Goal: Task Accomplishment & Management: Manage account settings

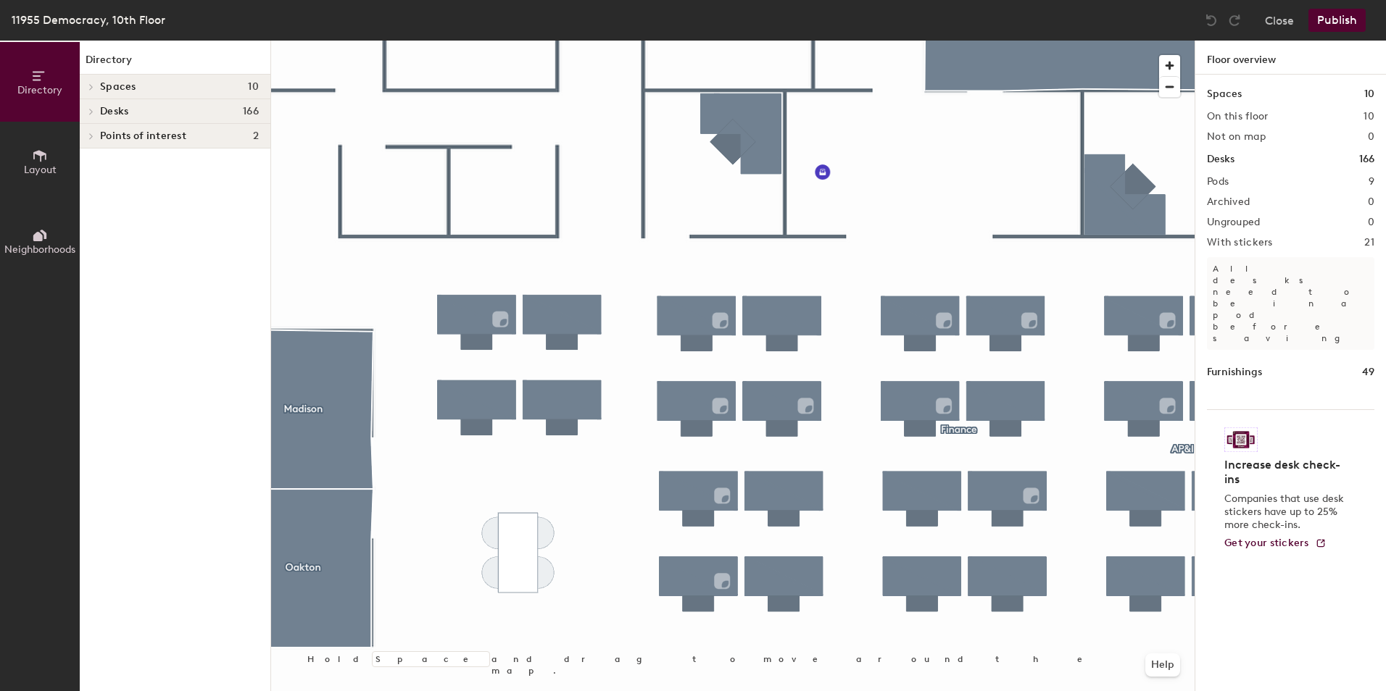
click at [90, 112] on icon at bounding box center [91, 111] width 6 height 7
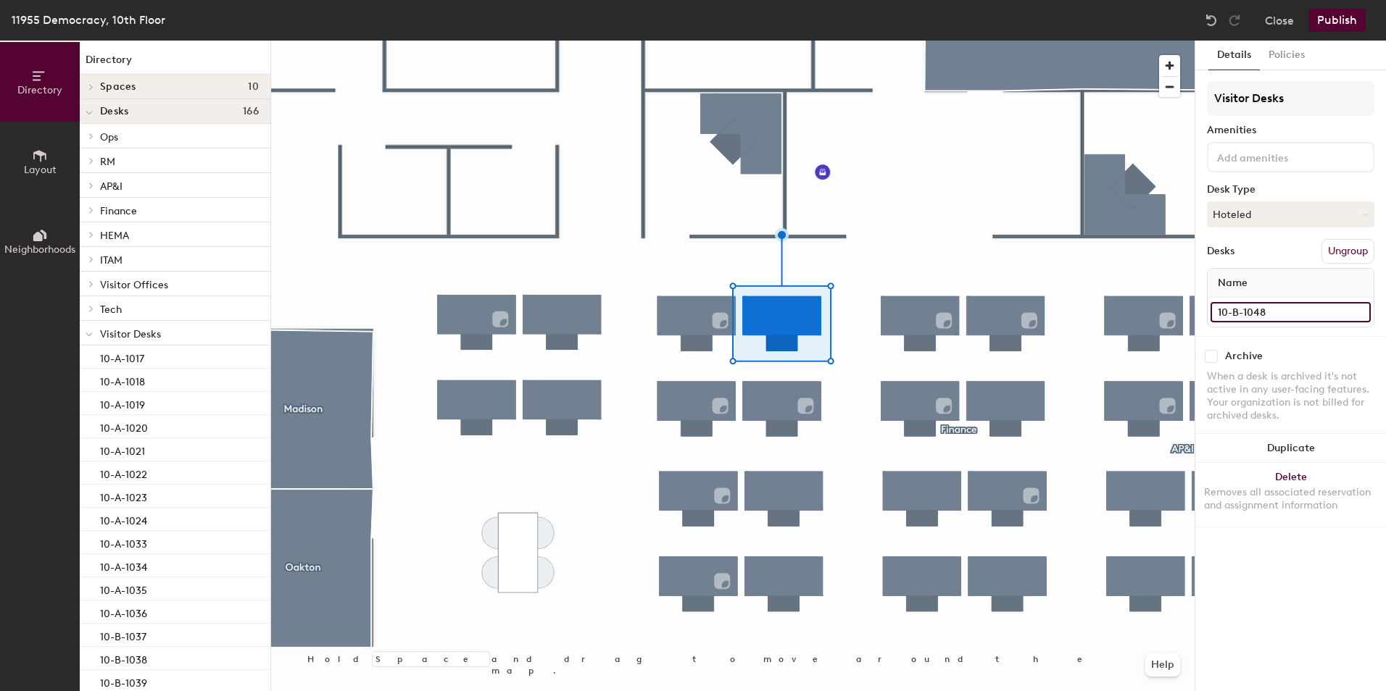
click at [1292, 312] on input "10-B-1048" at bounding box center [1290, 312] width 160 height 20
type input "[PERSON_NAME]"
click at [1333, 25] on button "Publish" at bounding box center [1336, 20] width 57 height 23
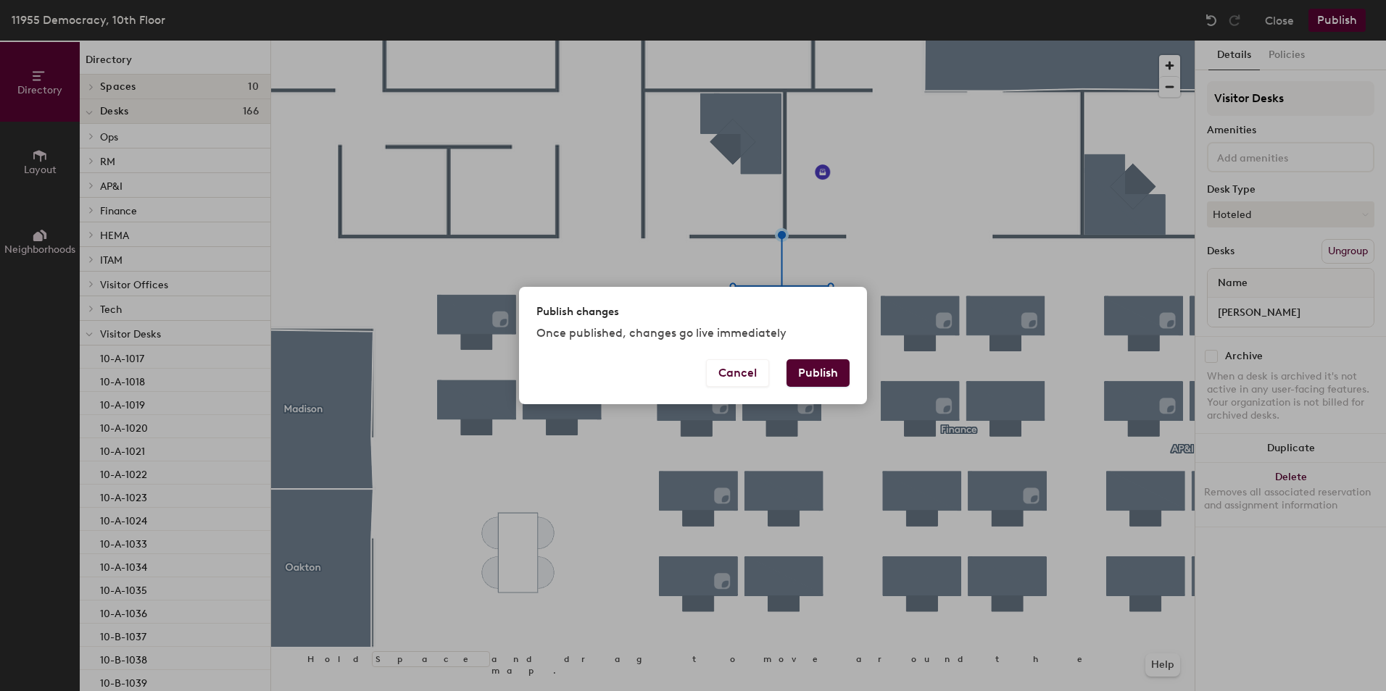
click at [814, 373] on button "Publish" at bounding box center [817, 373] width 63 height 28
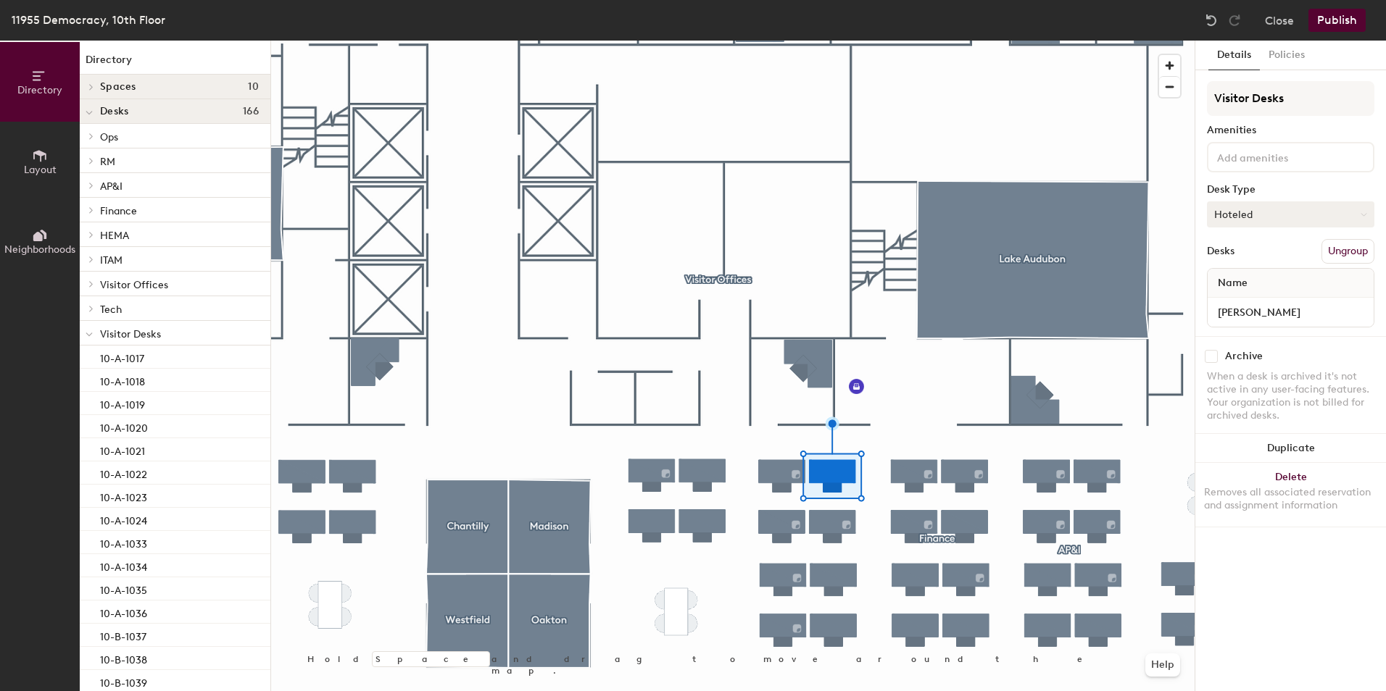
click at [1285, 215] on button "Hoteled" at bounding box center [1290, 214] width 167 height 26
click at [1278, 250] on div "Assigned" at bounding box center [1279, 260] width 145 height 22
click at [1343, 25] on button "Publish" at bounding box center [1336, 20] width 57 height 23
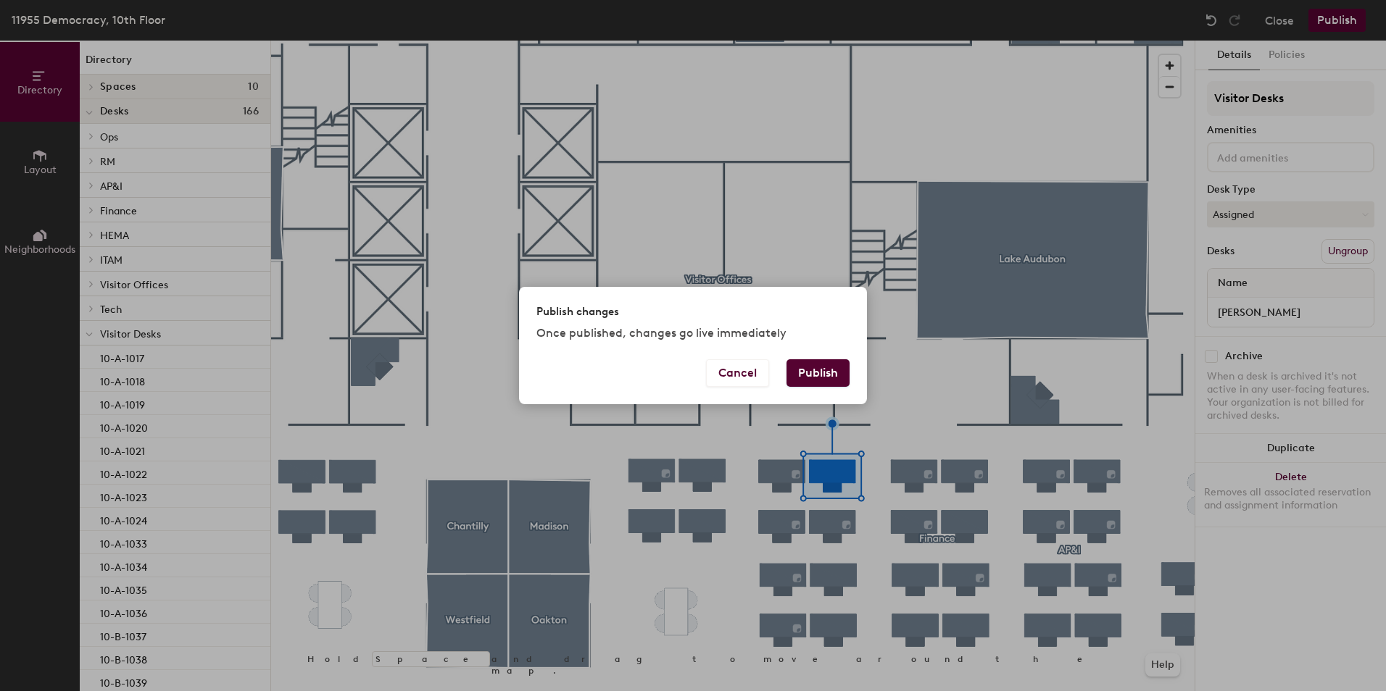
click at [824, 370] on button "Publish" at bounding box center [817, 373] width 63 height 28
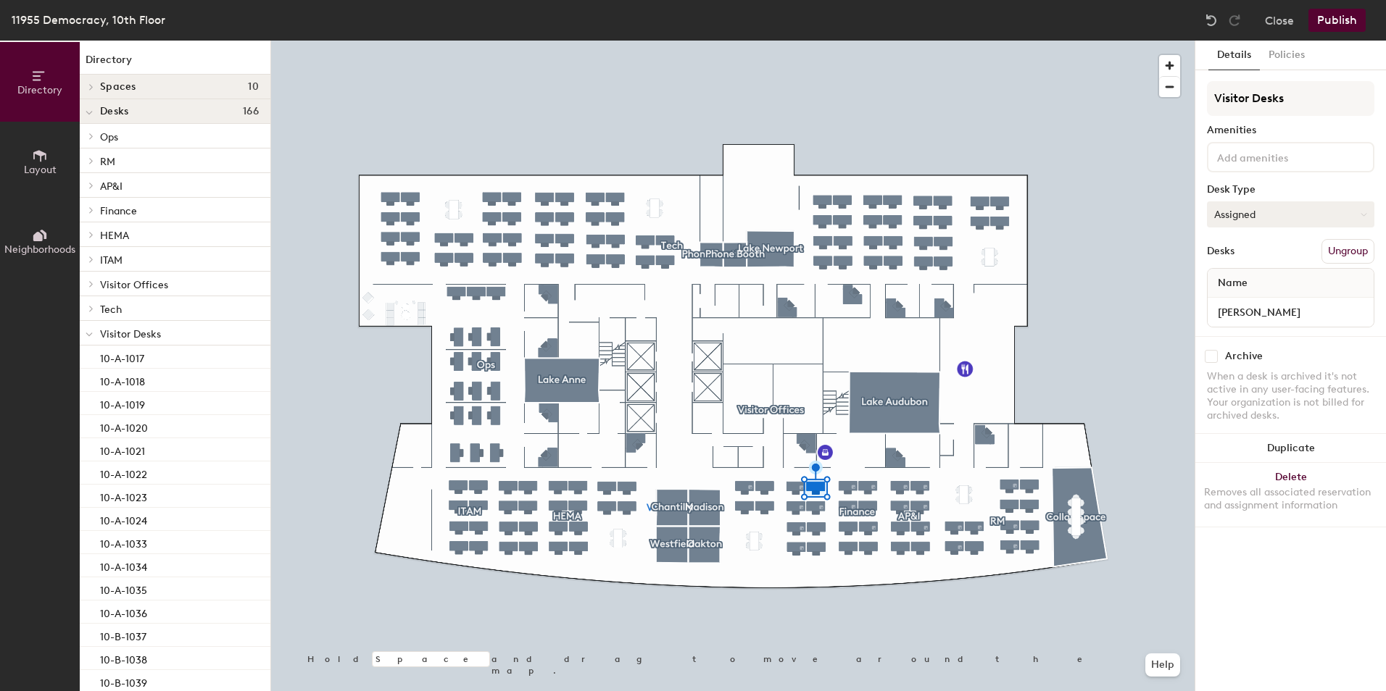
click at [1320, 210] on button "Assigned" at bounding box center [1290, 214] width 167 height 26
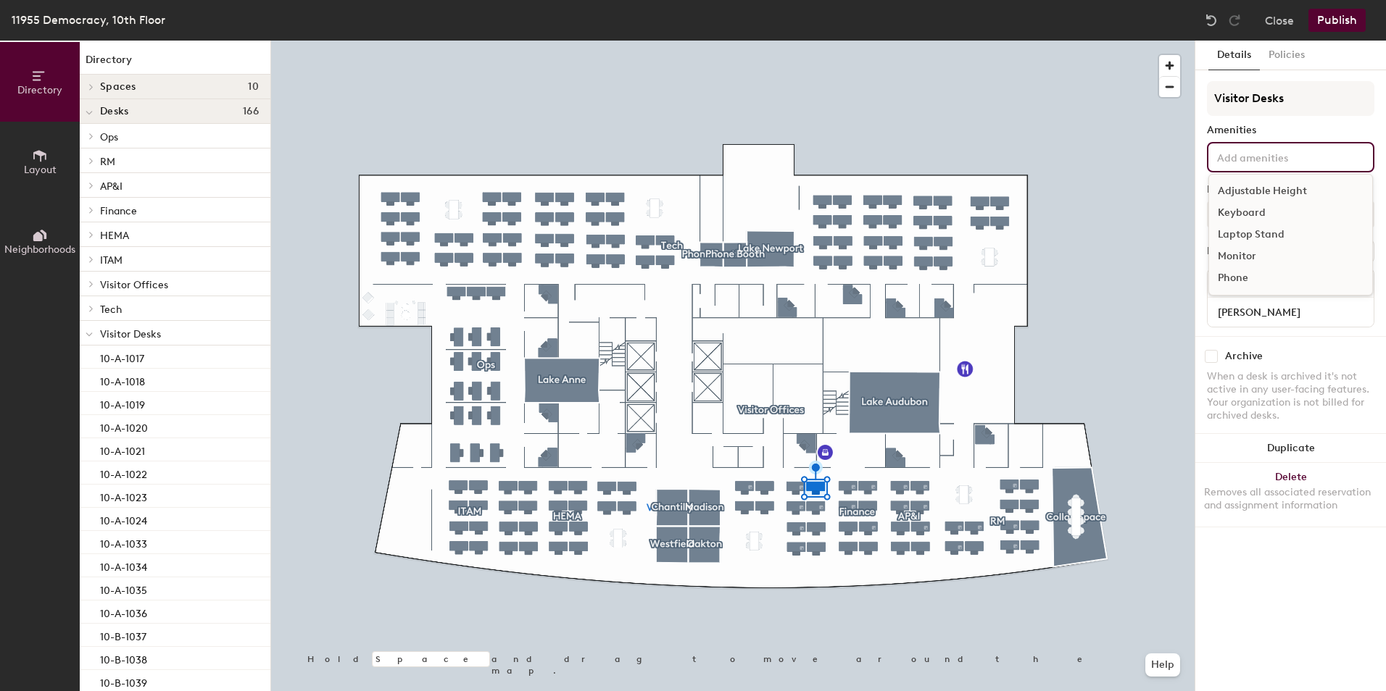
click at [1299, 162] on input at bounding box center [1279, 156] width 130 height 17
click at [1300, 130] on div "Amenities" at bounding box center [1290, 131] width 167 height 12
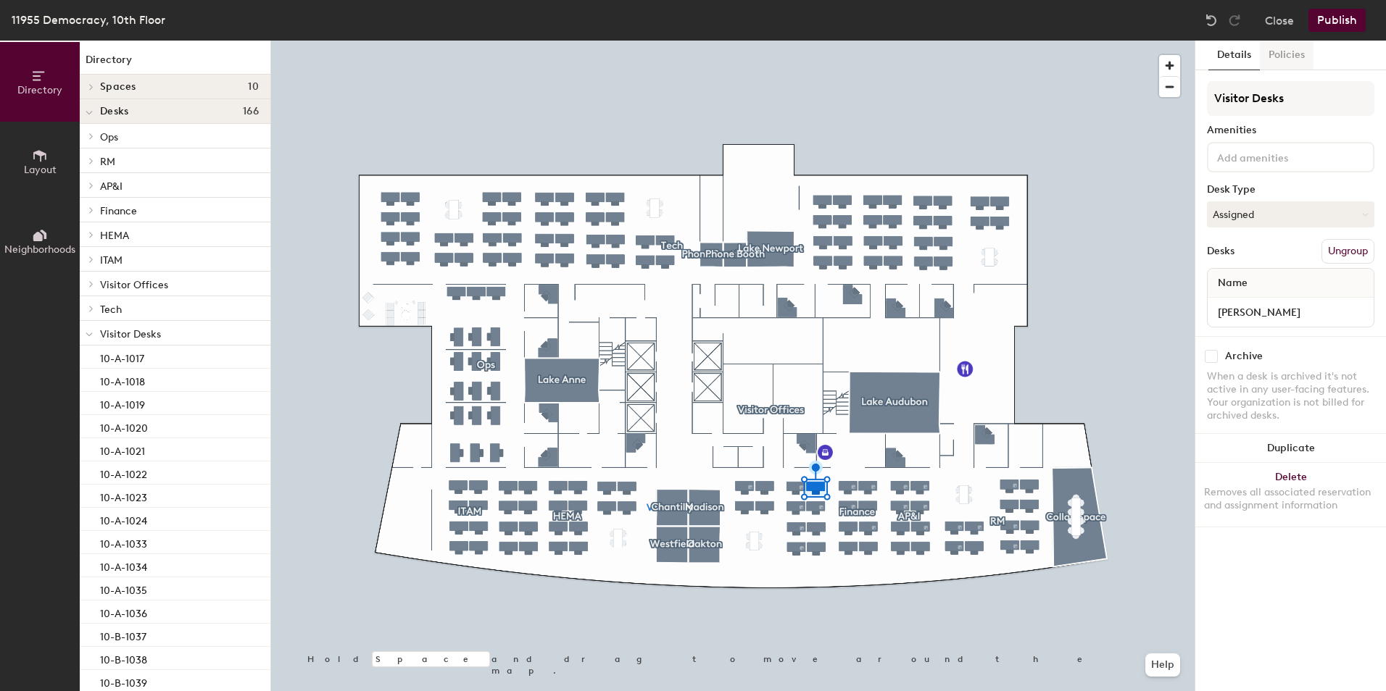
click at [1286, 64] on button "Policies" at bounding box center [1287, 56] width 54 height 30
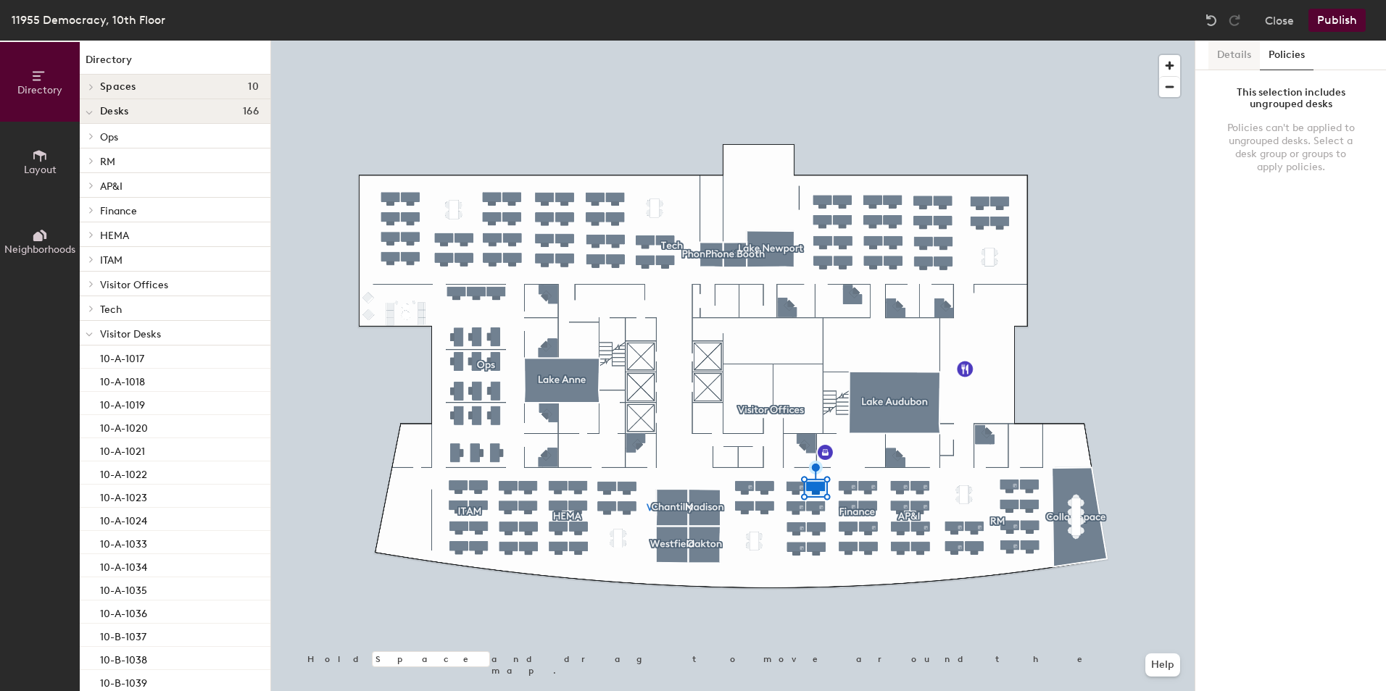
click at [1254, 57] on button "Details" at bounding box center [1233, 56] width 51 height 30
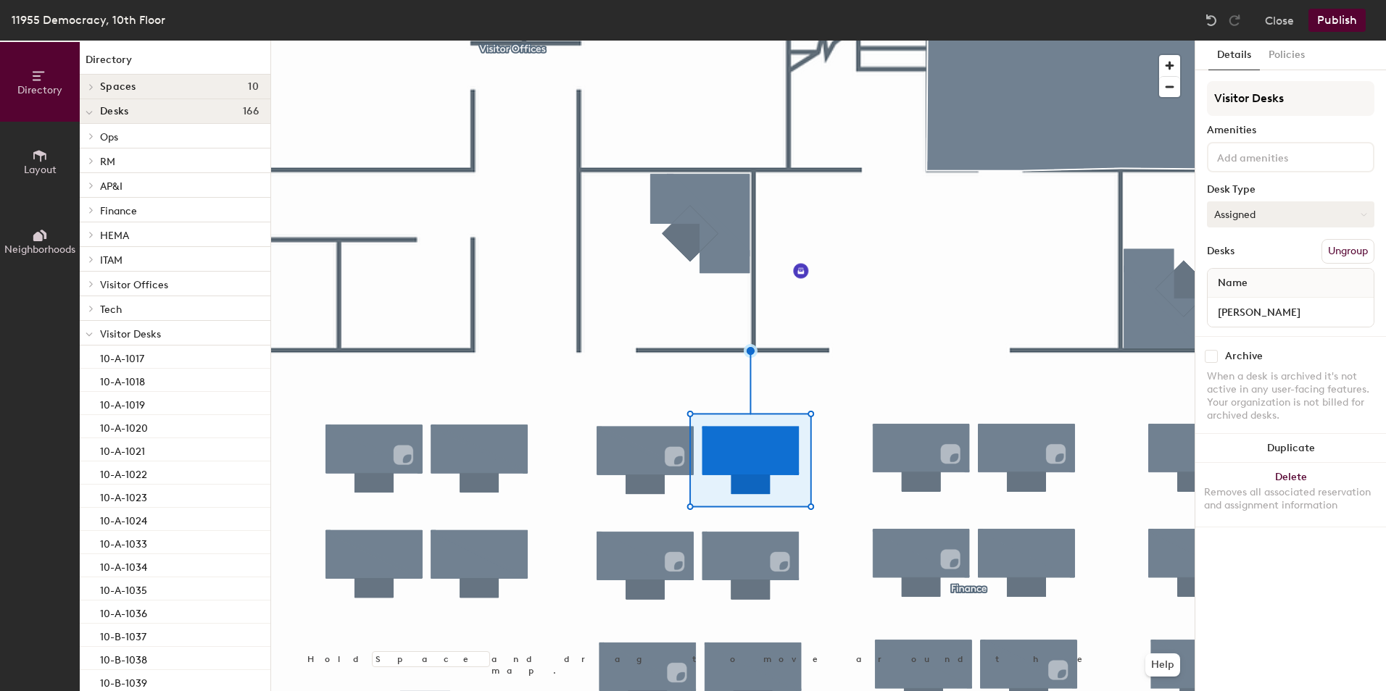
click at [1294, 215] on button "Assigned" at bounding box center [1290, 214] width 167 height 26
click at [1293, 217] on button "Assigned" at bounding box center [1290, 214] width 167 height 26
click at [1335, 257] on button "Ungroup" at bounding box center [1347, 251] width 53 height 25
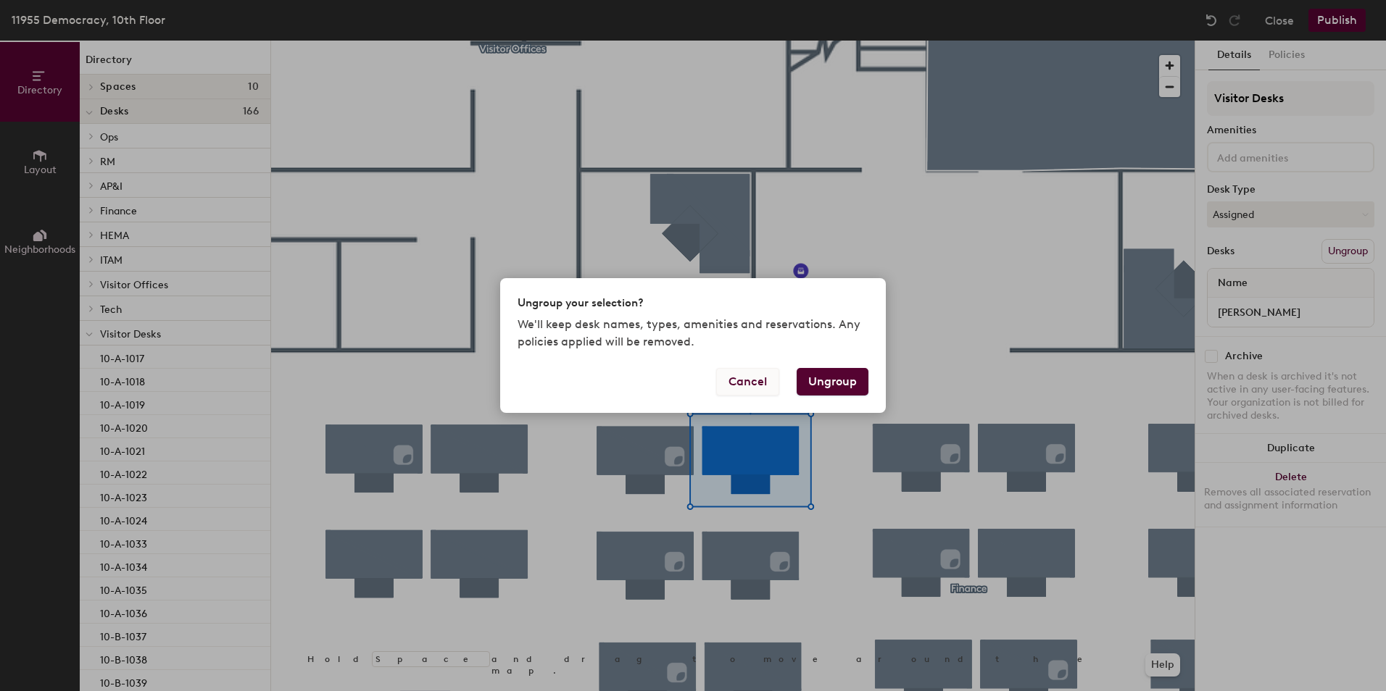
click at [765, 373] on button "Cancel" at bounding box center [747, 382] width 63 height 28
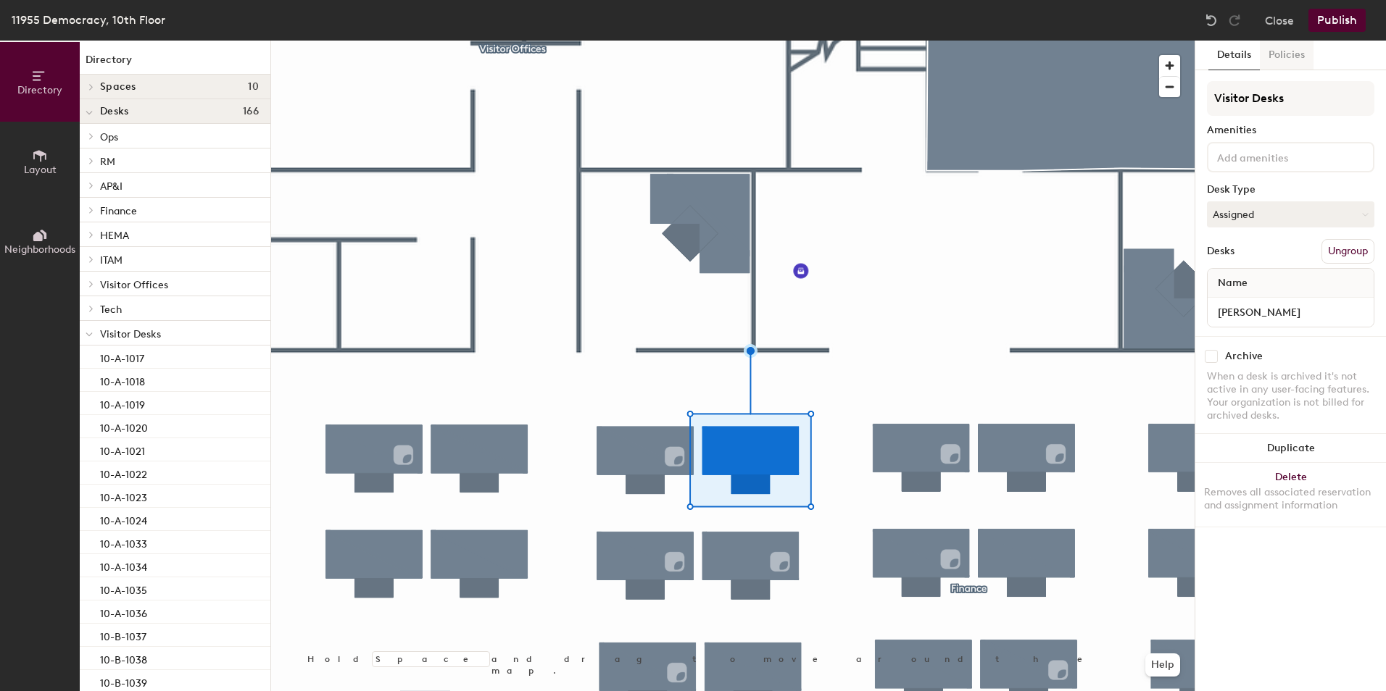
click at [1289, 48] on button "Policies" at bounding box center [1287, 56] width 54 height 30
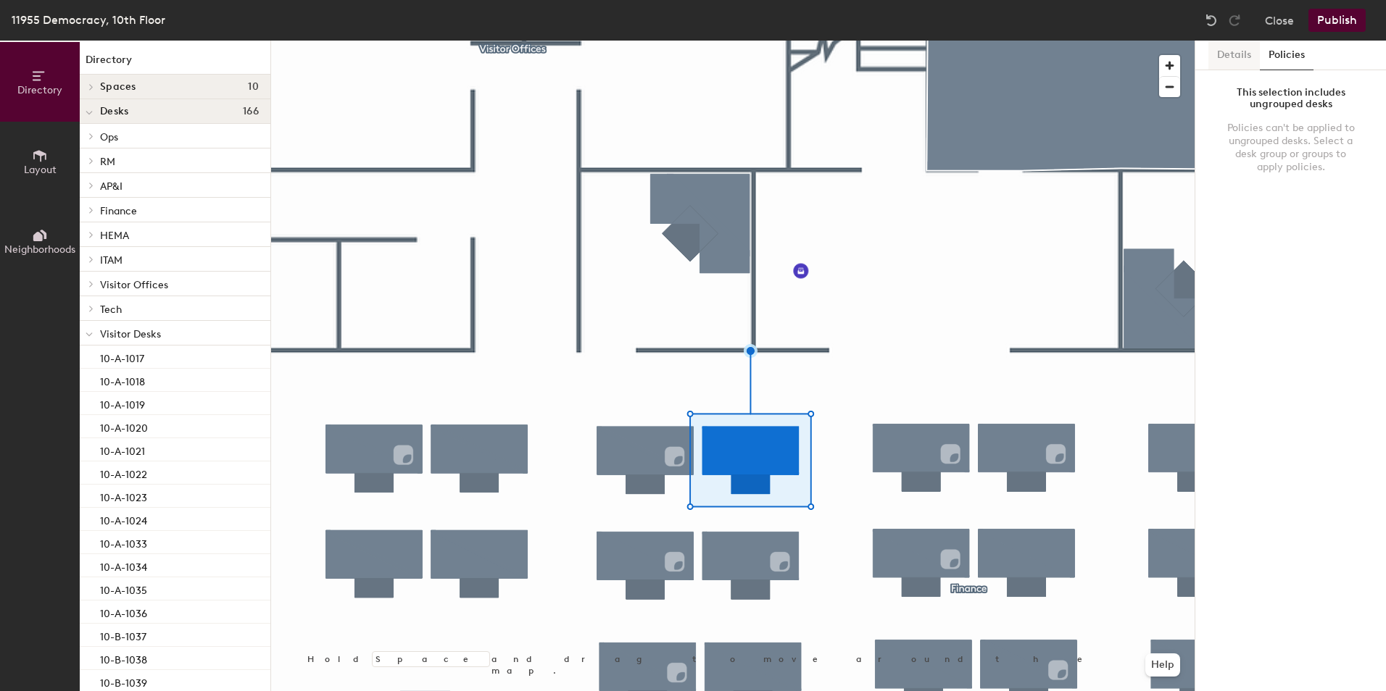
click at [1240, 51] on button "Details" at bounding box center [1233, 56] width 51 height 30
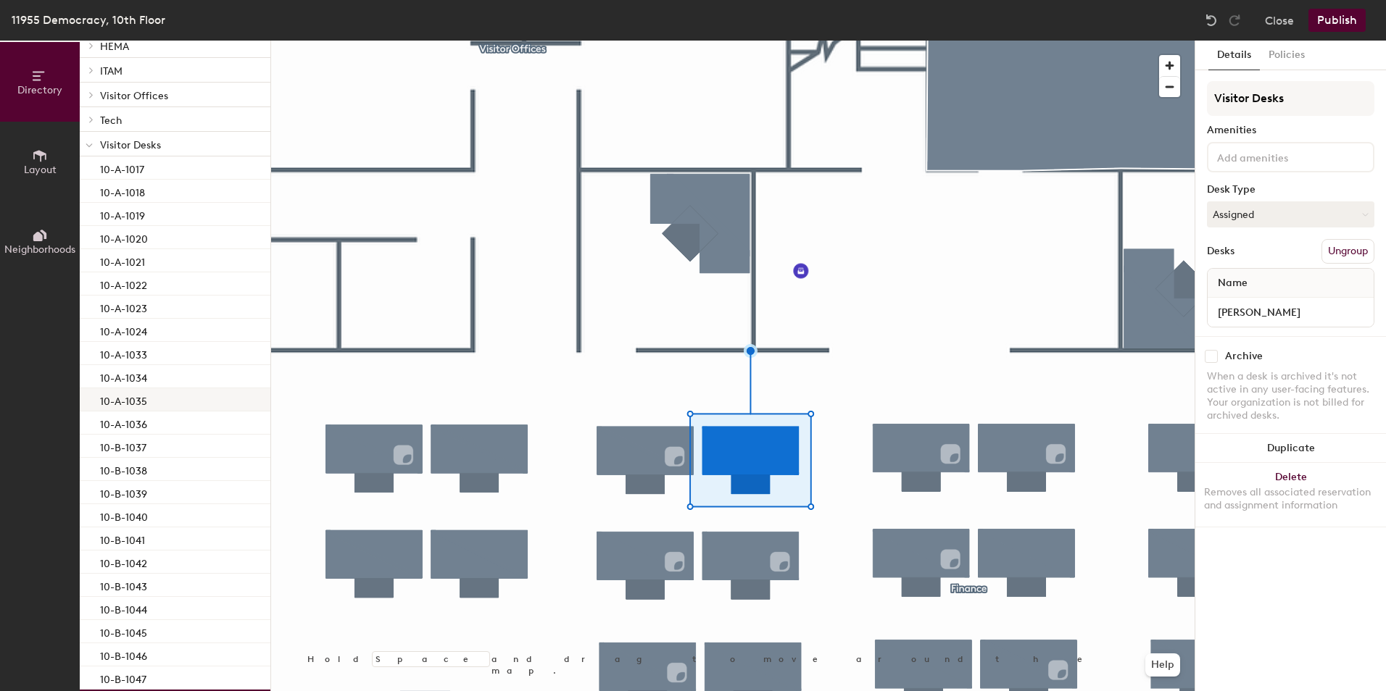
scroll to position [247, 0]
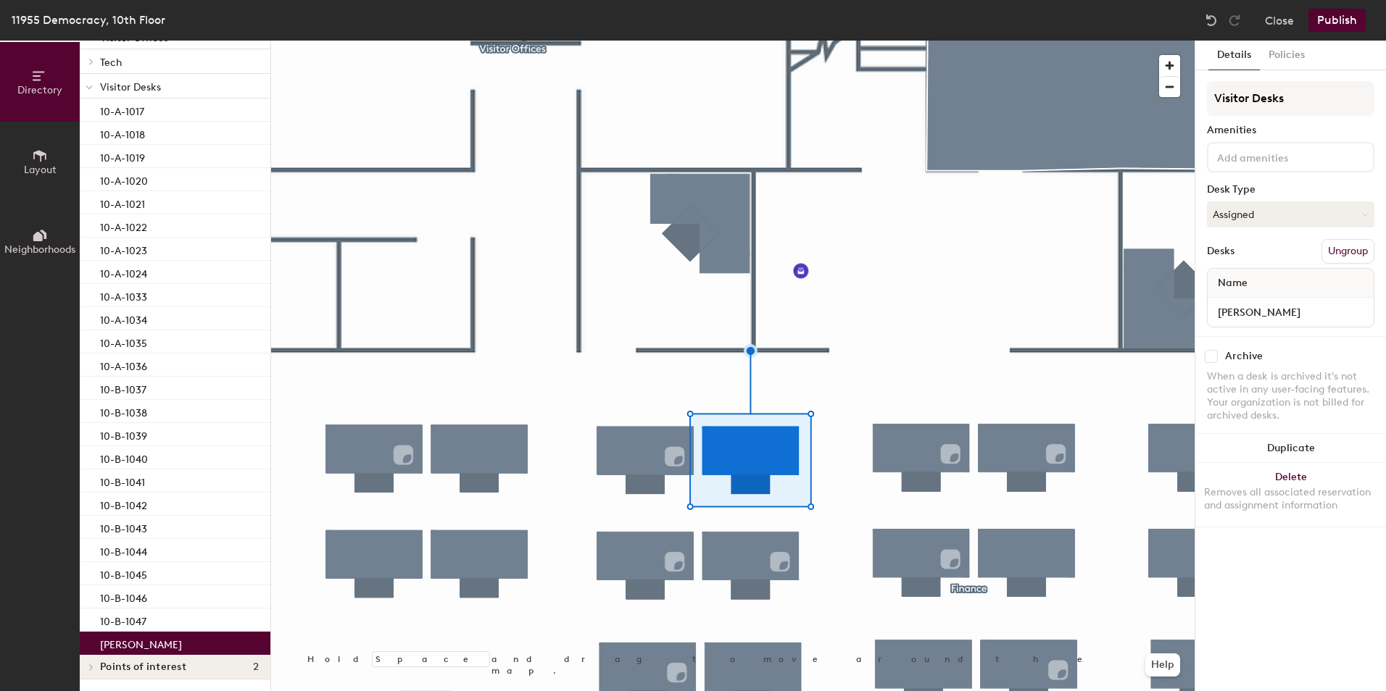
click at [177, 642] on p "[PERSON_NAME]" at bounding box center [141, 643] width 82 height 17
click at [94, 669] on span at bounding box center [90, 667] width 12 height 7
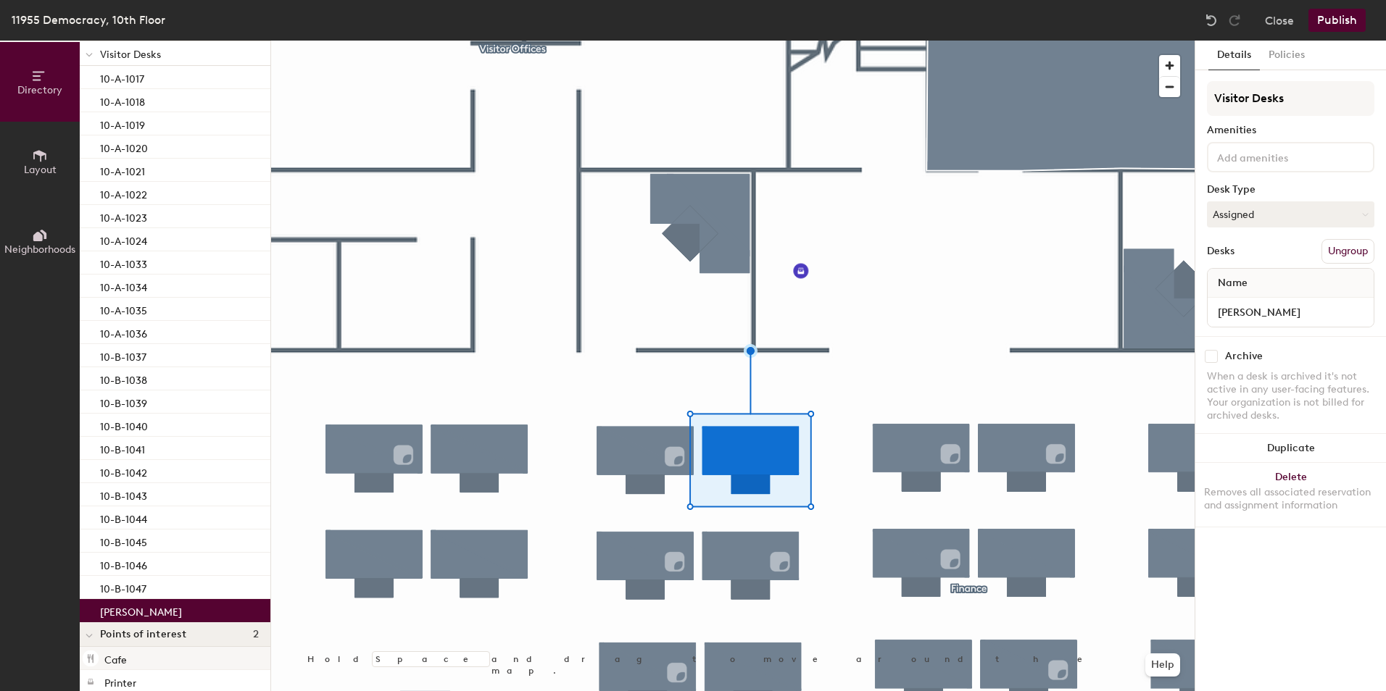
scroll to position [294, 0]
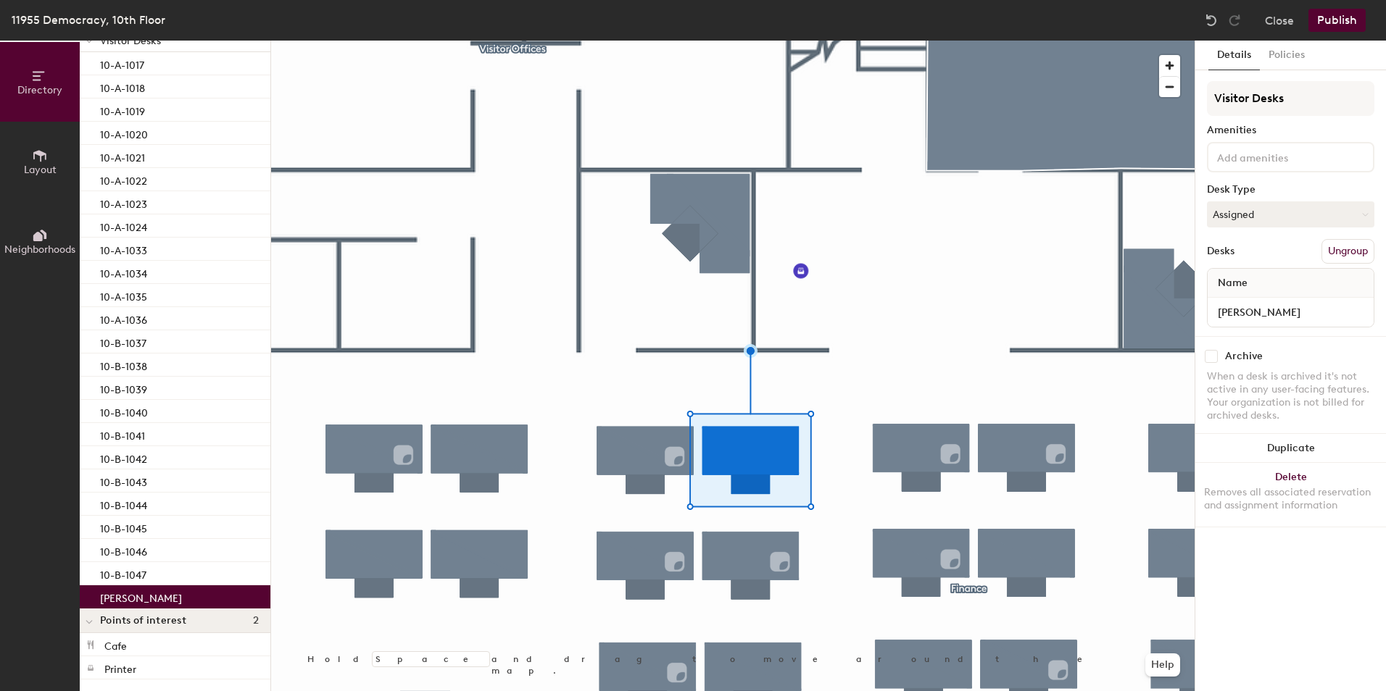
click at [181, 598] on p "[PERSON_NAME]" at bounding box center [141, 596] width 82 height 17
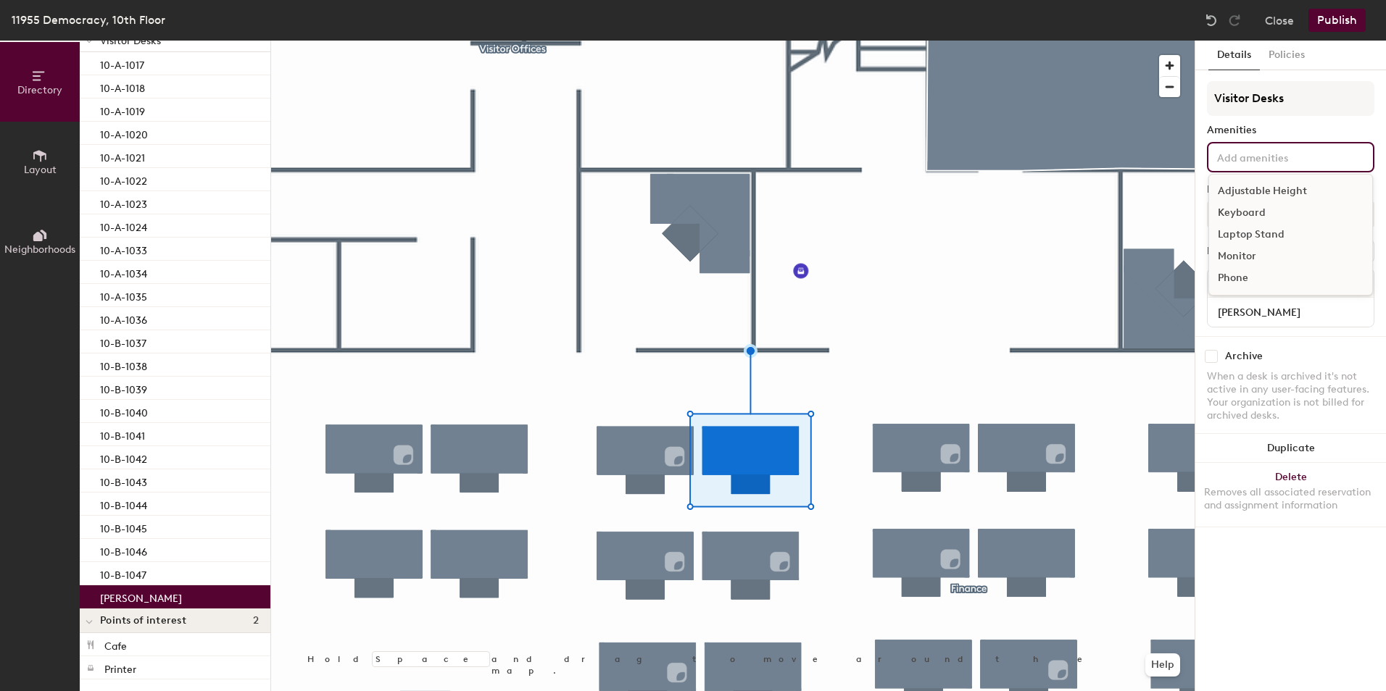
click at [1323, 157] on input at bounding box center [1279, 156] width 130 height 17
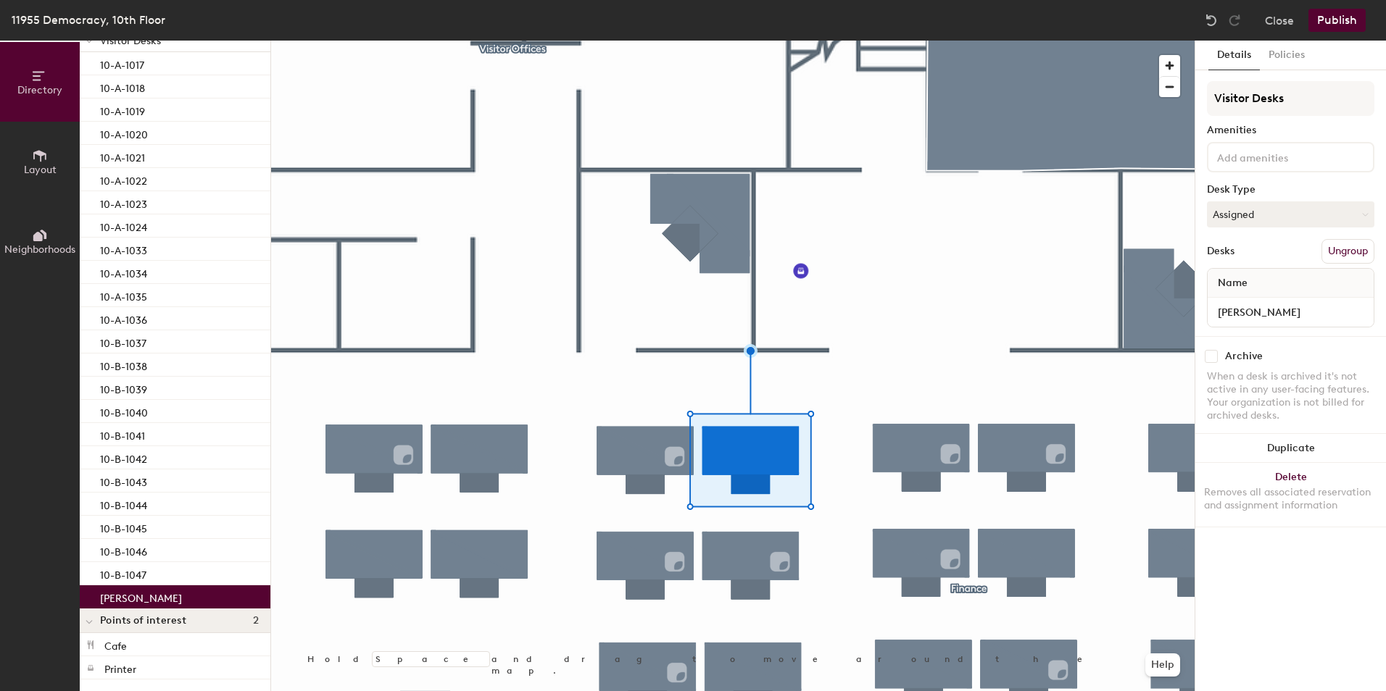
click at [1318, 124] on div "Visitor Desks Amenities Desk Type Assigned Desks Ungroup Name Anu Ranganathan" at bounding box center [1290, 208] width 167 height 255
click at [1331, 18] on button "Publish" at bounding box center [1336, 20] width 57 height 23
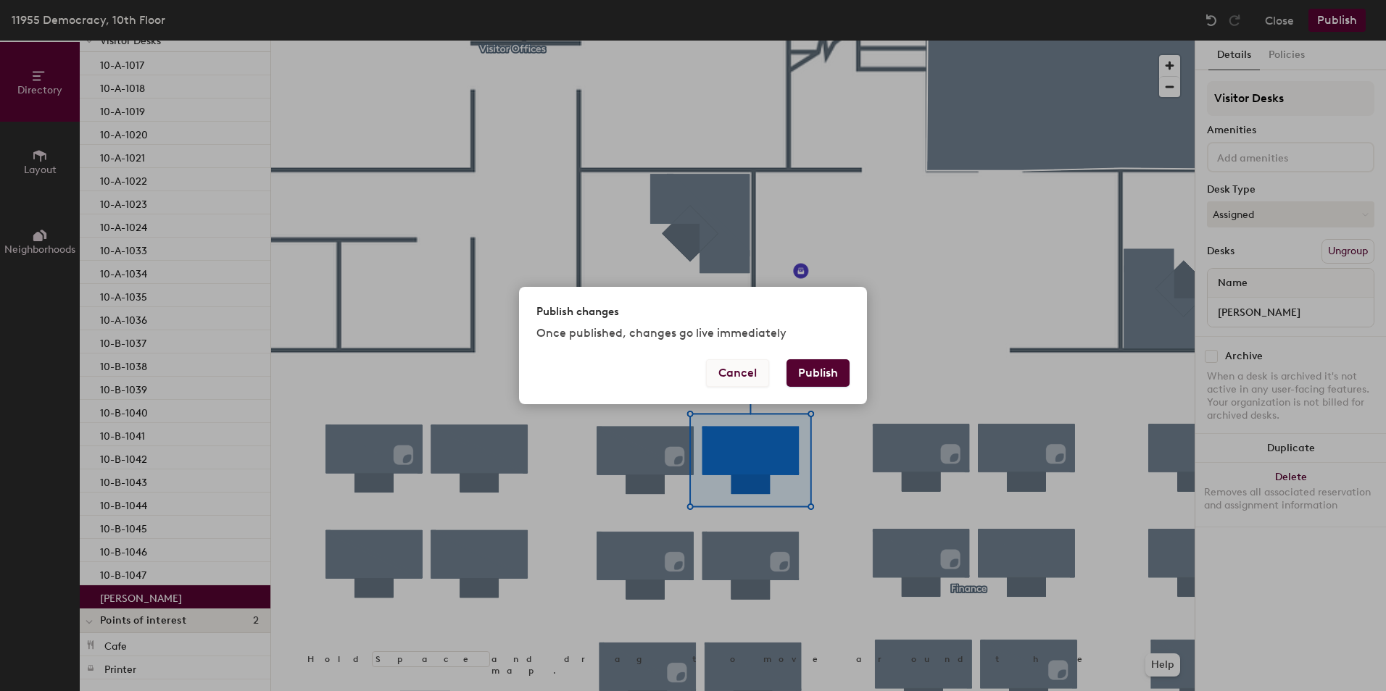
click at [761, 376] on button "Cancel" at bounding box center [737, 373] width 63 height 28
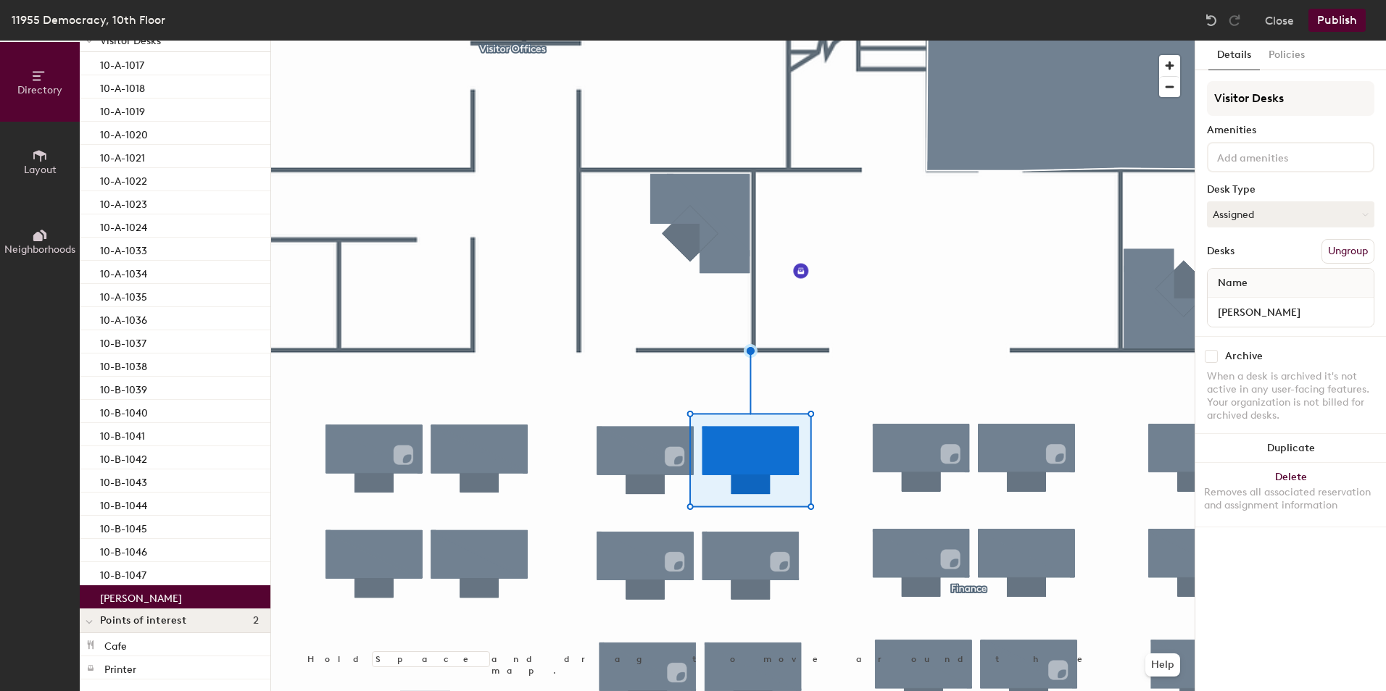
click at [1297, 28] on div "Close Publish" at bounding box center [1286, 20] width 175 height 23
click at [1284, 17] on button "Close" at bounding box center [1279, 20] width 29 height 23
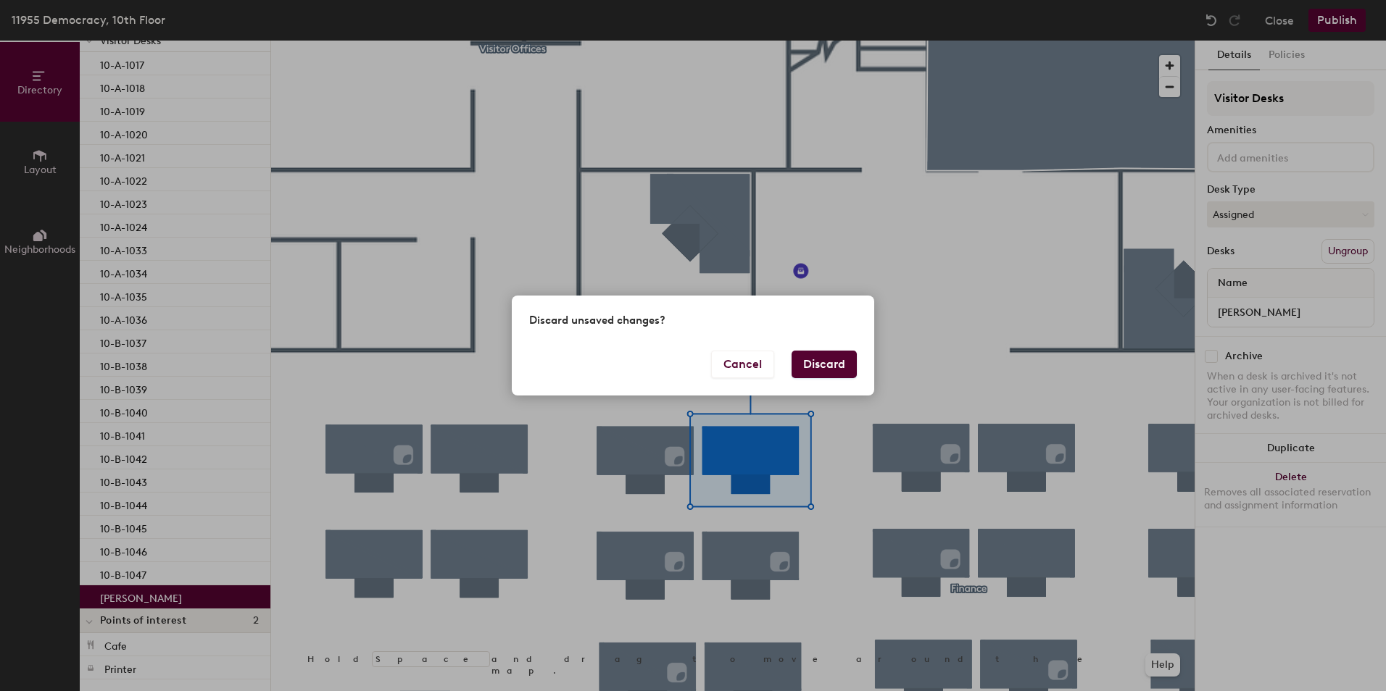
click at [846, 360] on button "Discard" at bounding box center [823, 365] width 65 height 28
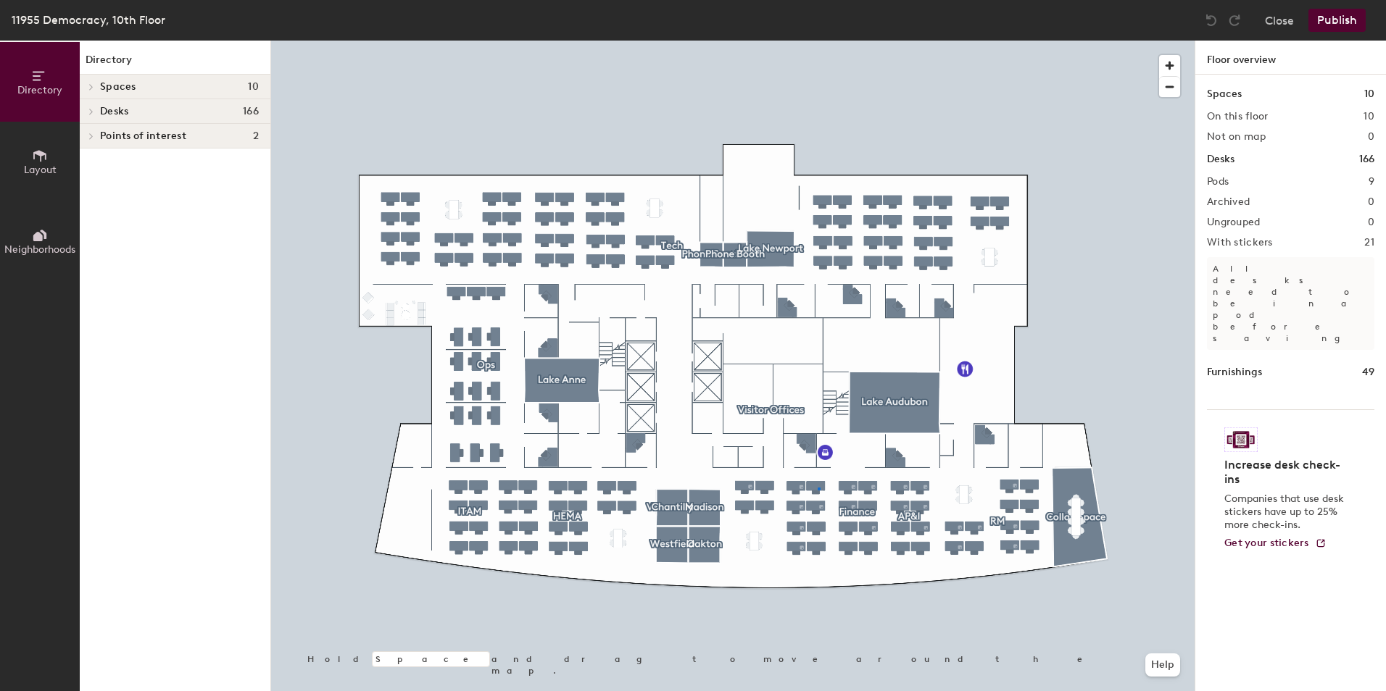
click at [818, 41] on div at bounding box center [732, 41] width 923 height 0
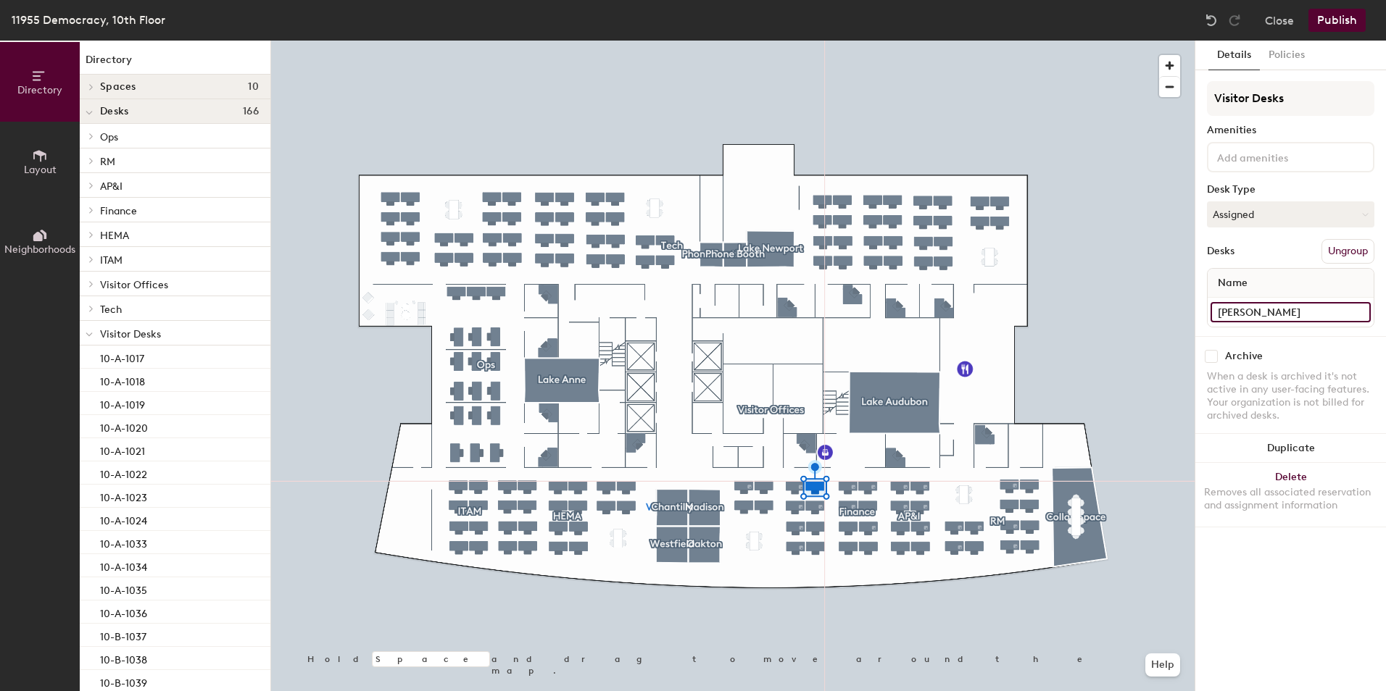
click at [1327, 312] on input "[PERSON_NAME]" at bounding box center [1290, 312] width 160 height 20
click at [1349, 315] on input "[PERSON_NAME]" at bounding box center [1290, 312] width 160 height 20
type input "[PERSON_NAME] 10-B-1048"
click at [1323, 30] on button "Publish" at bounding box center [1336, 20] width 57 height 23
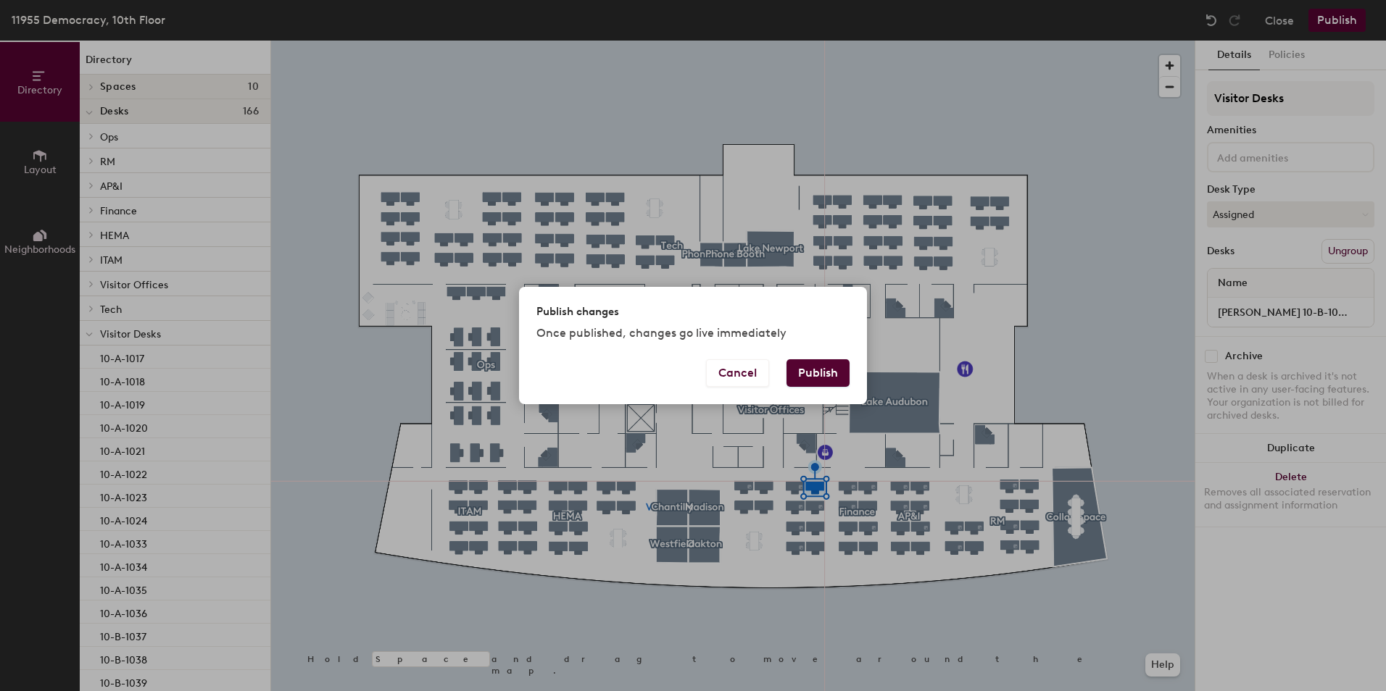
click at [824, 372] on button "Publish" at bounding box center [817, 373] width 63 height 28
